Goal: Transaction & Acquisition: Download file/media

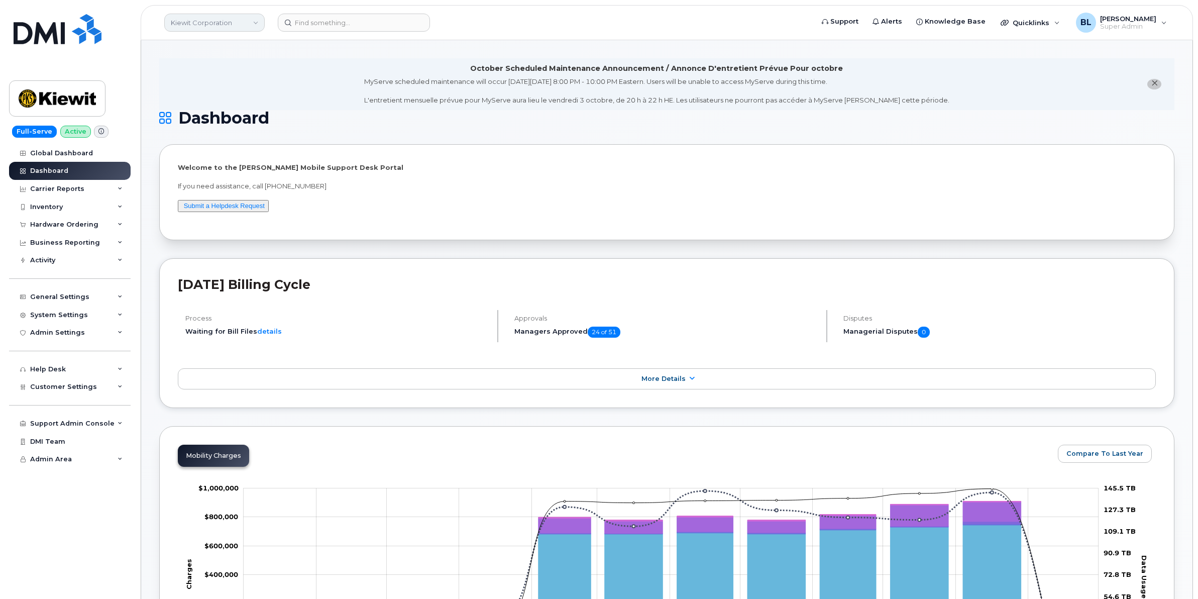
click at [204, 26] on link "Kiewit Corporation" at bounding box center [214, 23] width 100 height 18
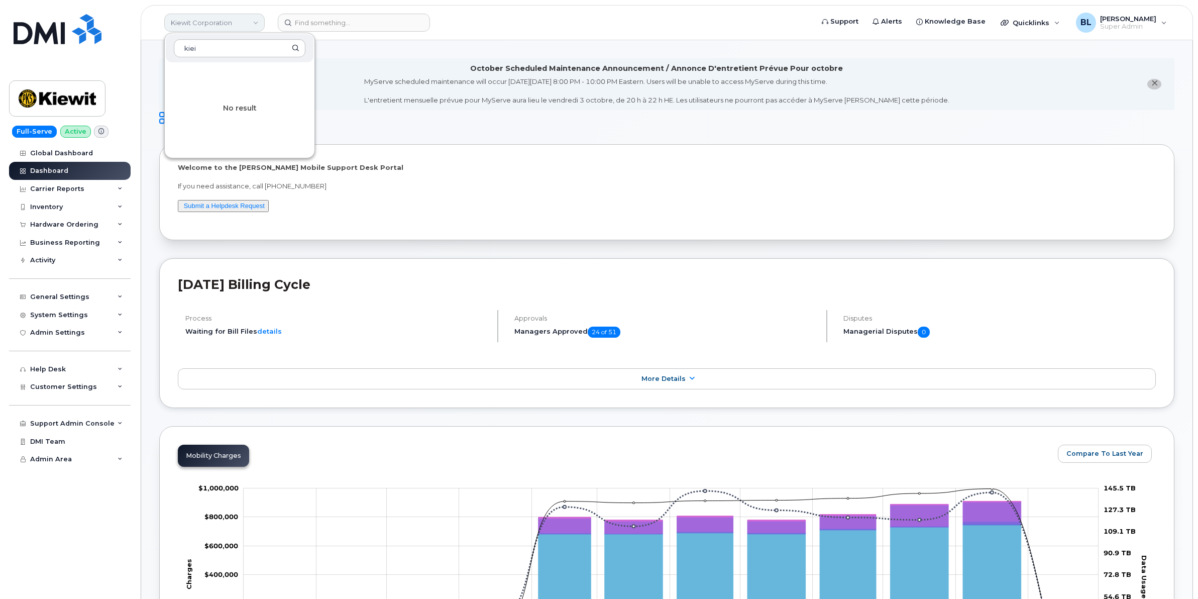
type input "kie"
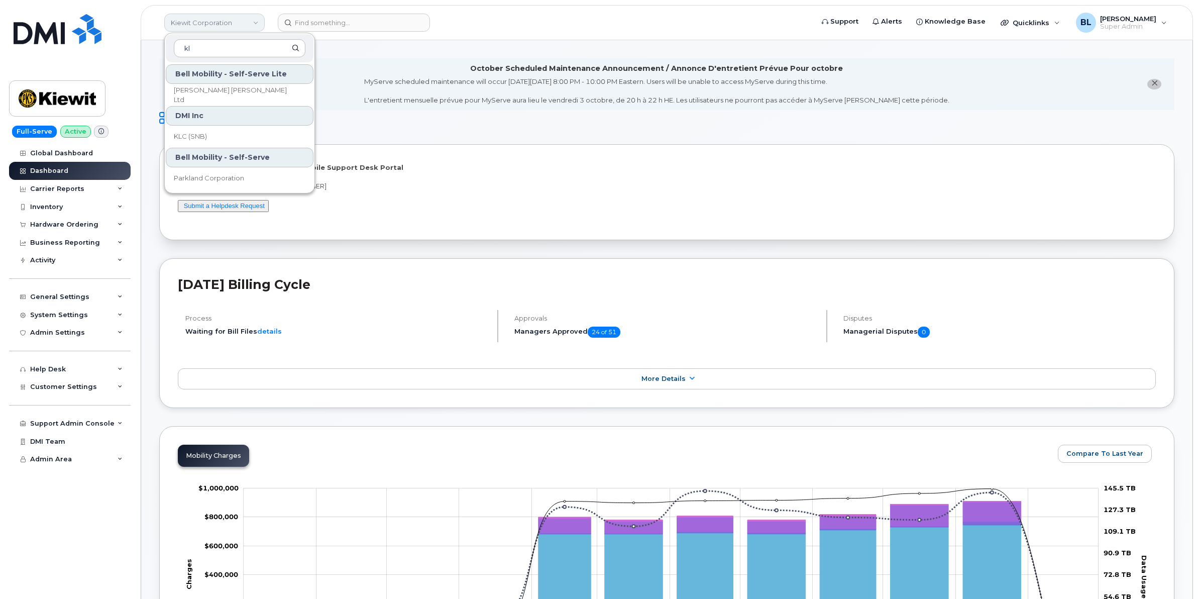
type input "k"
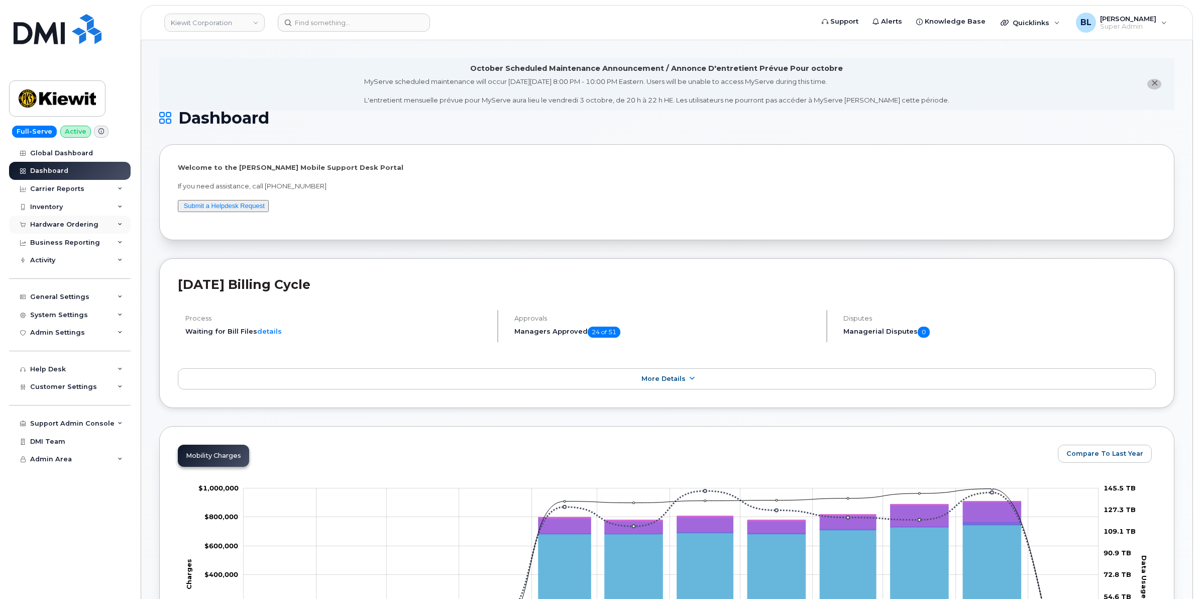
click at [108, 232] on div "Hardware Ordering" at bounding box center [70, 224] width 122 height 18
click at [76, 331] on div "General Settings" at bounding box center [70, 335] width 122 height 18
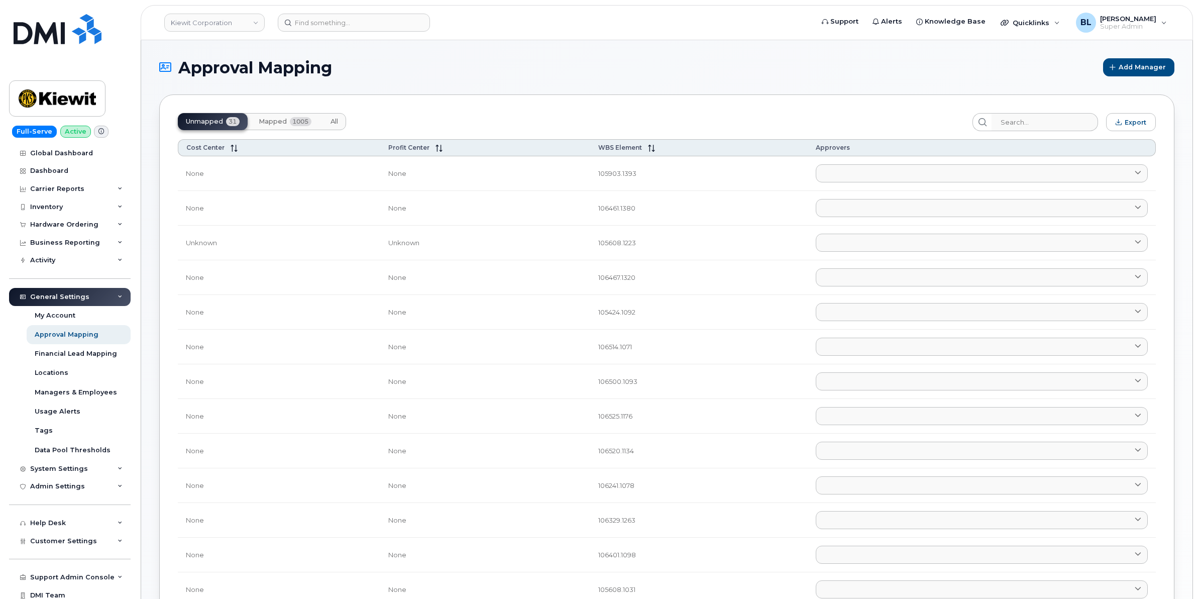
click at [289, 117] on button "Mapped 1005" at bounding box center [285, 121] width 69 height 17
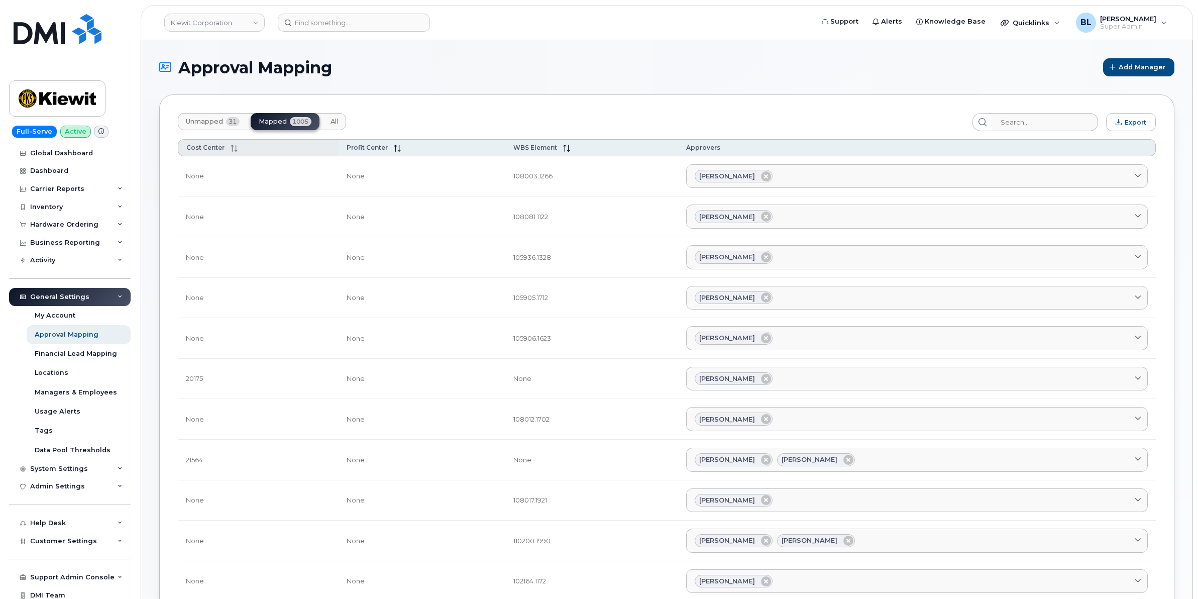
click at [234, 147] on icon at bounding box center [234, 148] width 7 height 7
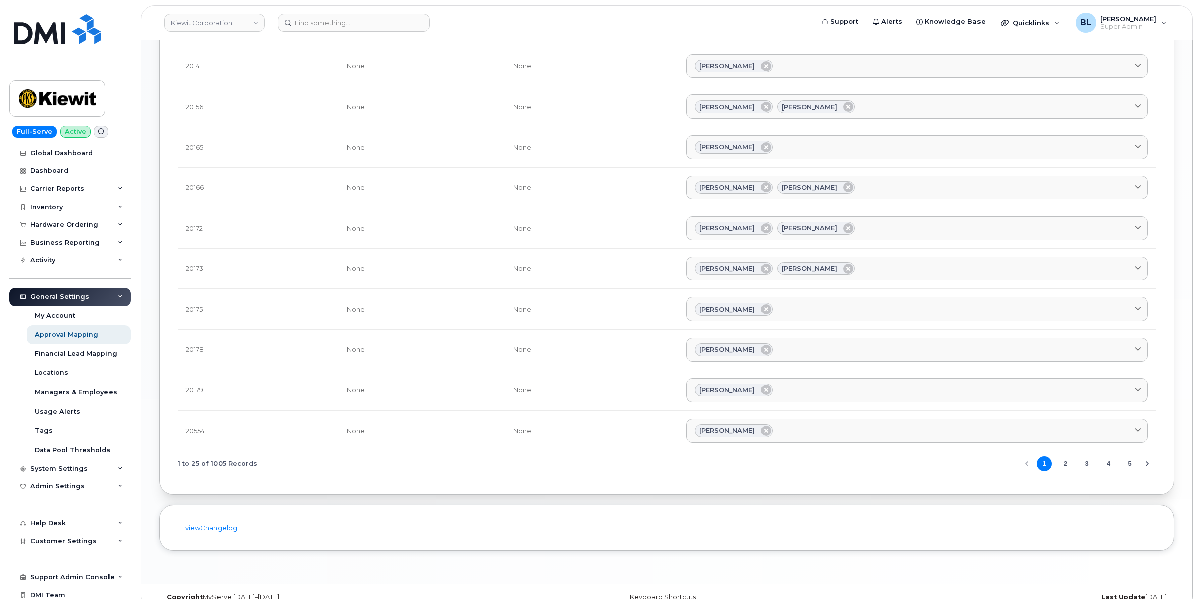
scroll to position [744, 0]
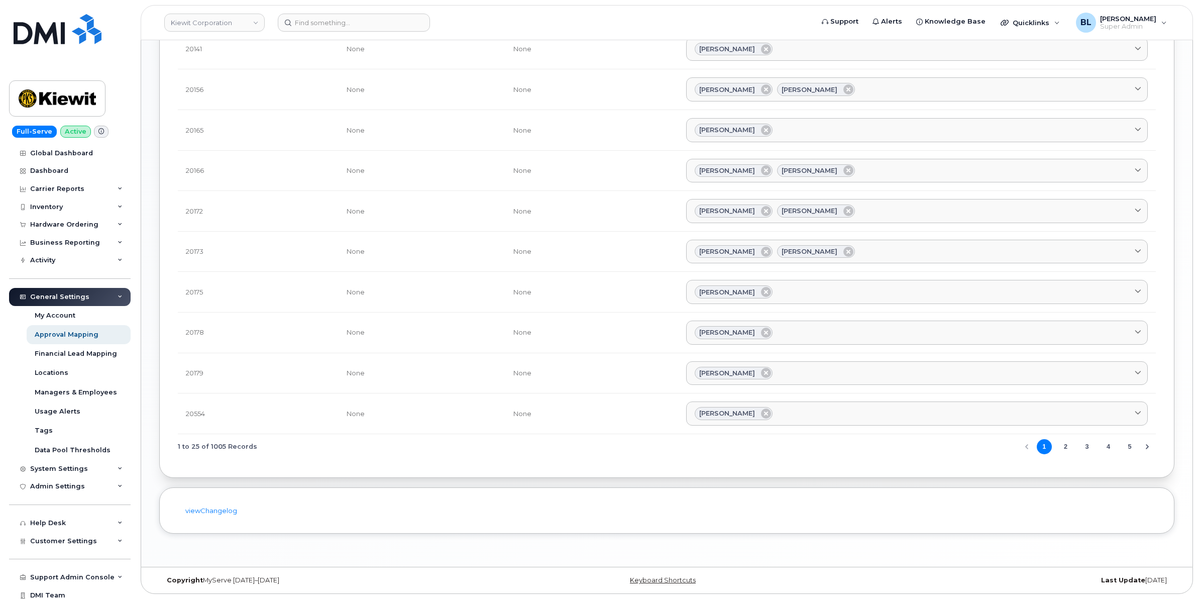
click at [1065, 450] on button "2" at bounding box center [1065, 446] width 15 height 15
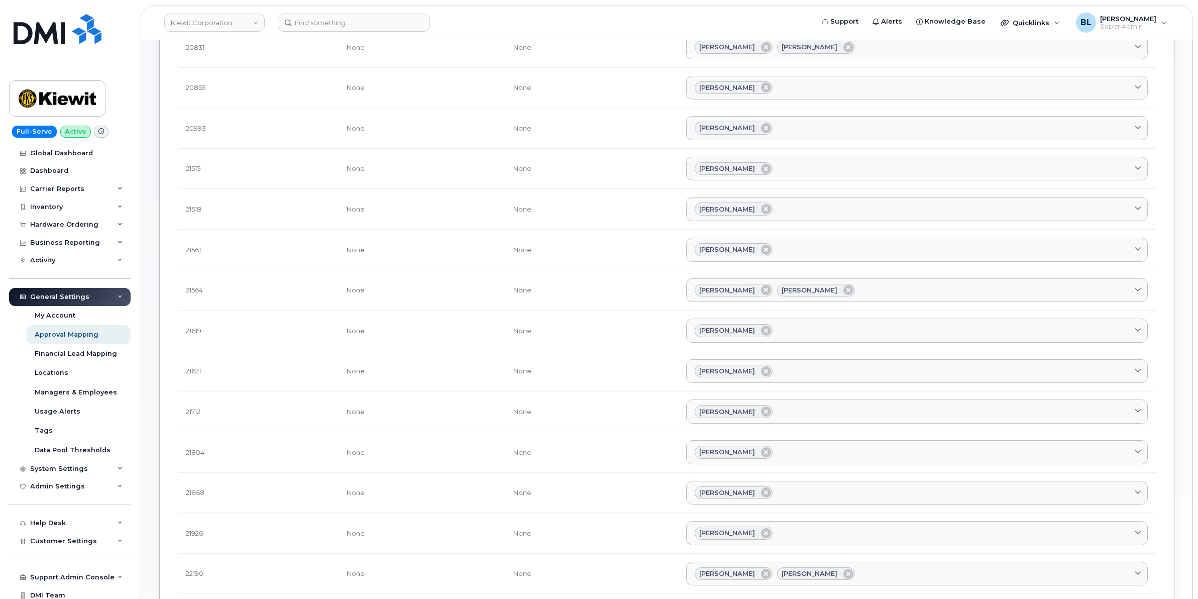
scroll to position [335, 0]
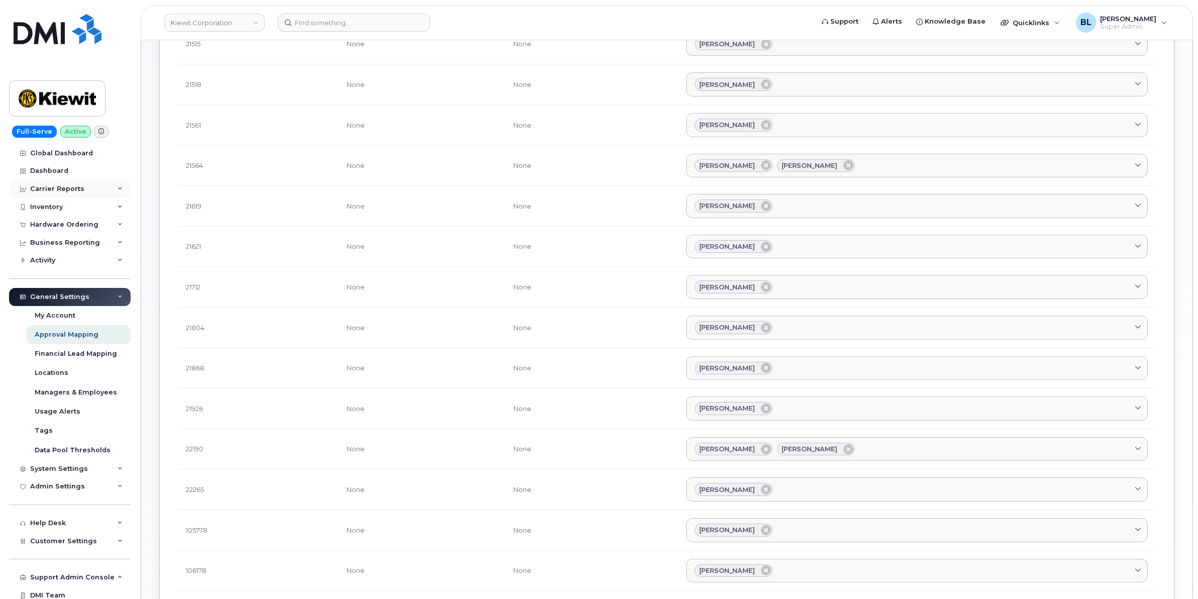
click at [50, 188] on div "Carrier Reports" at bounding box center [57, 189] width 54 height 8
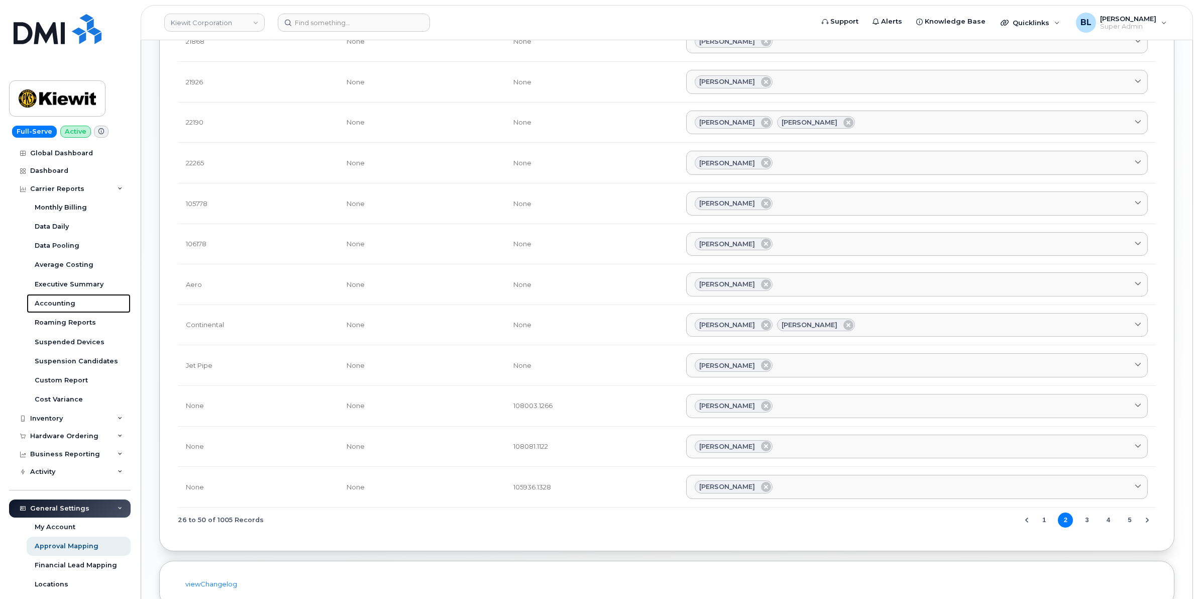
scroll to position [744, 0]
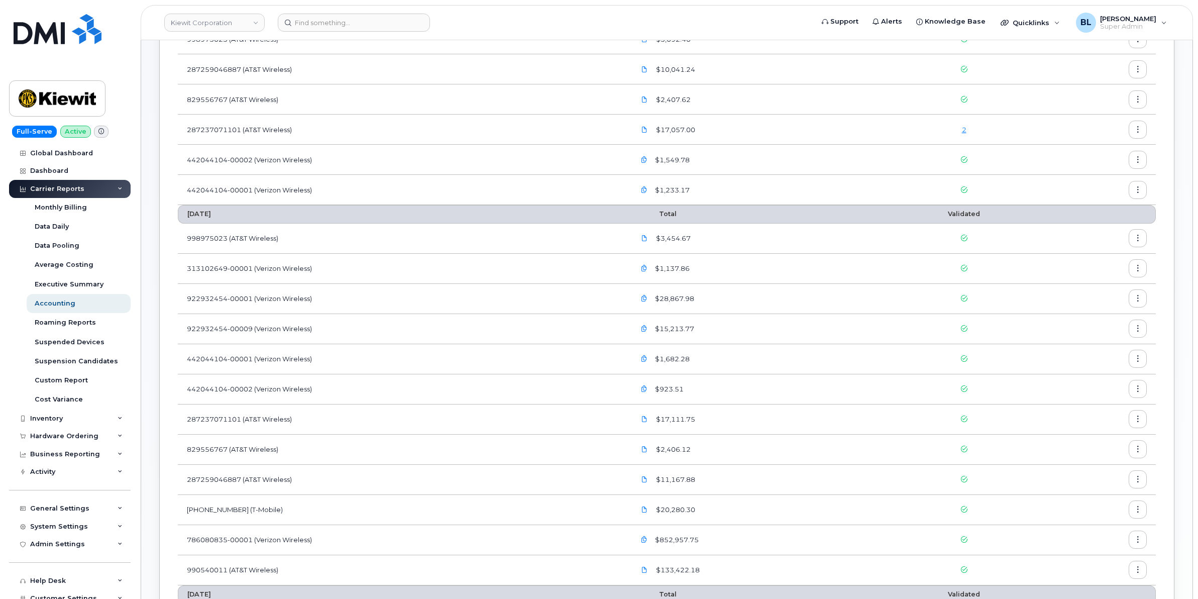
scroll to position [167, 0]
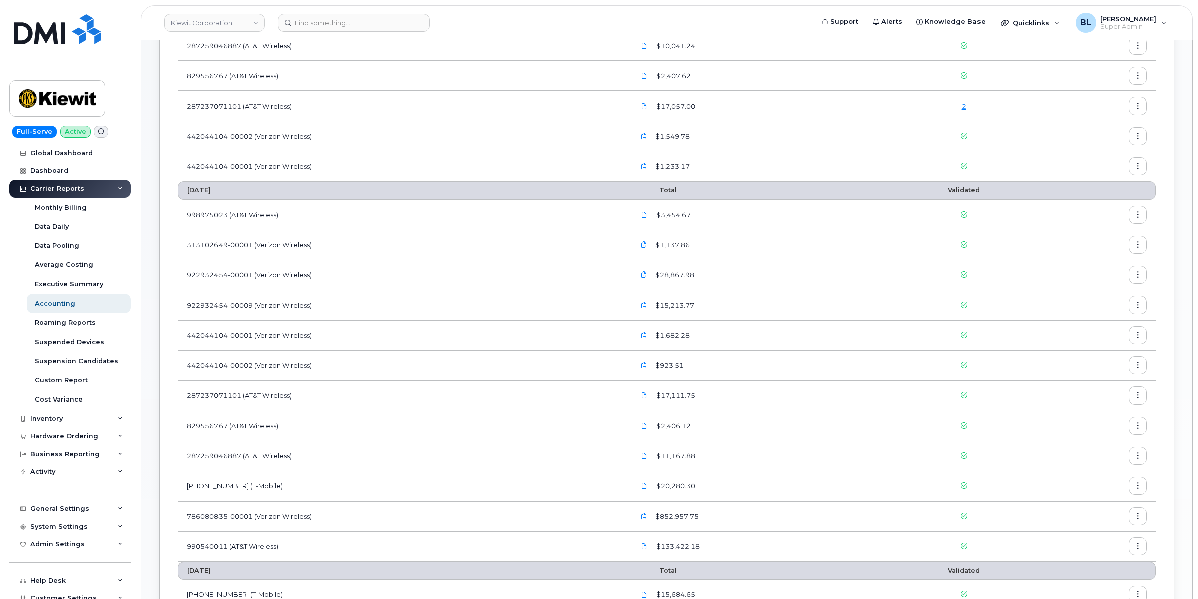
click at [642, 273] on button "button" at bounding box center [644, 275] width 18 height 18
drag, startPoint x: 942, startPoint y: 269, endPoint x: 1045, endPoint y: 280, distance: 103.6
click at [943, 269] on td at bounding box center [963, 275] width 157 height 30
click at [1140, 276] on icon "button" at bounding box center [1138, 275] width 7 height 7
click at [1090, 317] on span "Download" at bounding box center [1091, 316] width 39 height 9
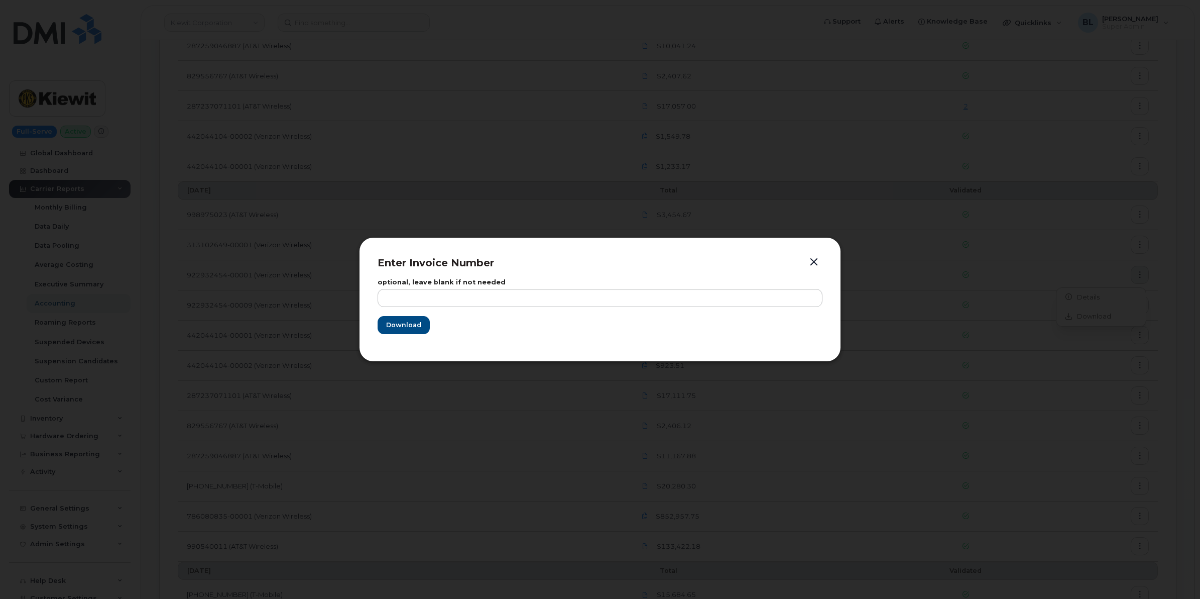
click at [430, 319] on form "optional, leave blank if not needed Download" at bounding box center [600, 306] width 445 height 55
click at [394, 322] on span "Download" at bounding box center [403, 325] width 35 height 10
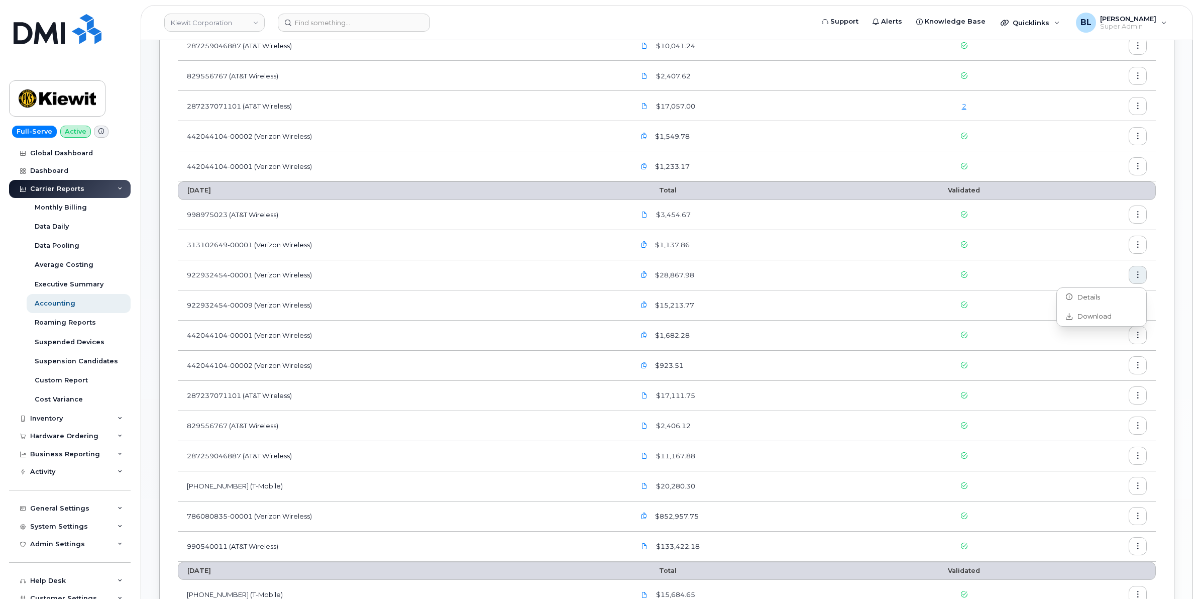
click at [536, 154] on td "442044104-00001 (Verizon Wireless)" at bounding box center [402, 166] width 448 height 30
